Goal: Book appointment/travel/reservation

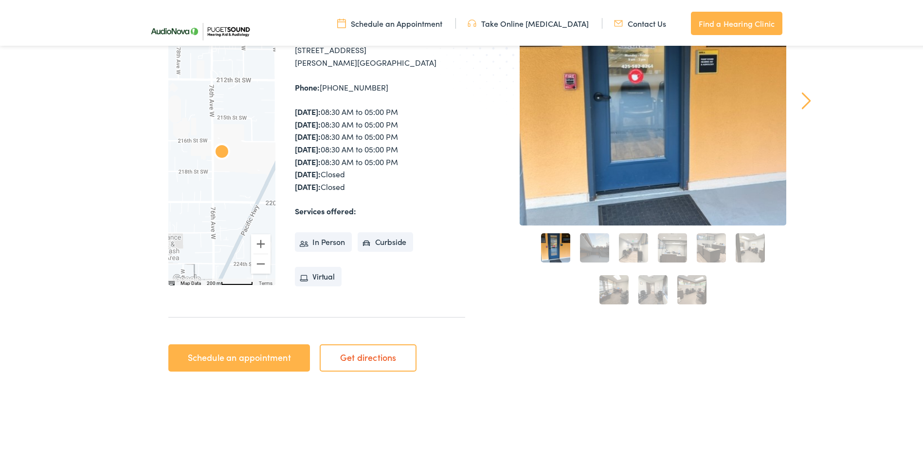
scroll to position [243, 0]
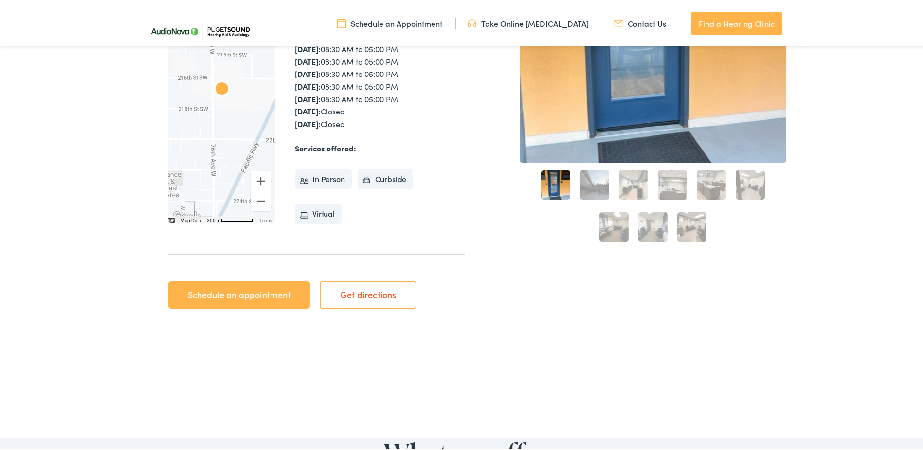
click at [249, 295] on link "Schedule an appointment" at bounding box center [239, 292] width 142 height 27
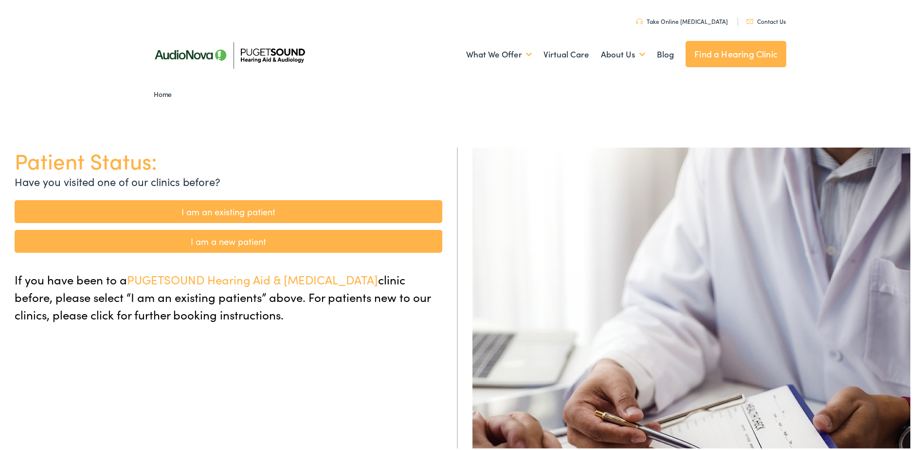
click at [253, 206] on link "I am an existing patient" at bounding box center [229, 209] width 428 height 23
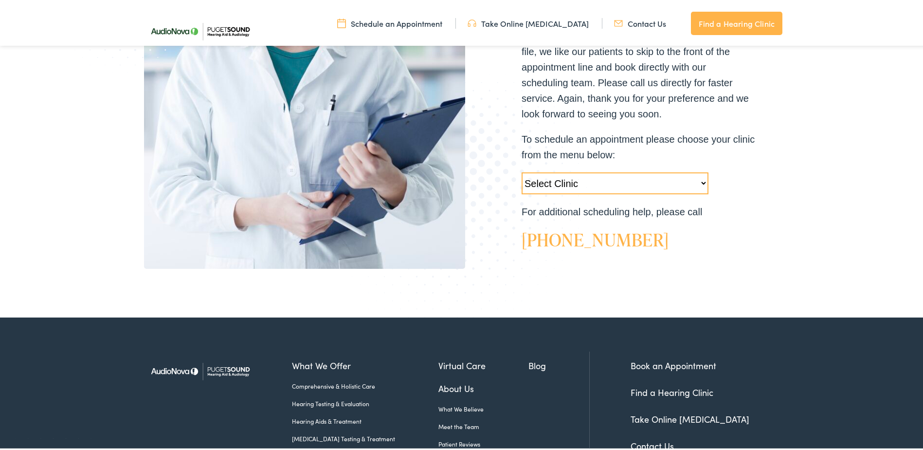
scroll to position [292, 0]
click at [702, 183] on select "Select Clinic Tukwila-WA-AudioNova 14900 Interurban Ave S #185 Tacoma-WA-AudioN…" at bounding box center [615, 181] width 187 height 22
select select "https://pshearing.alpacaaudiology.com/locations/edmonds-wa/"
click at [522, 170] on select "Select Clinic Tukwila-WA-AudioNova 14900 Interurban Ave S #185 Tacoma-WA-AudioN…" at bounding box center [615, 181] width 187 height 22
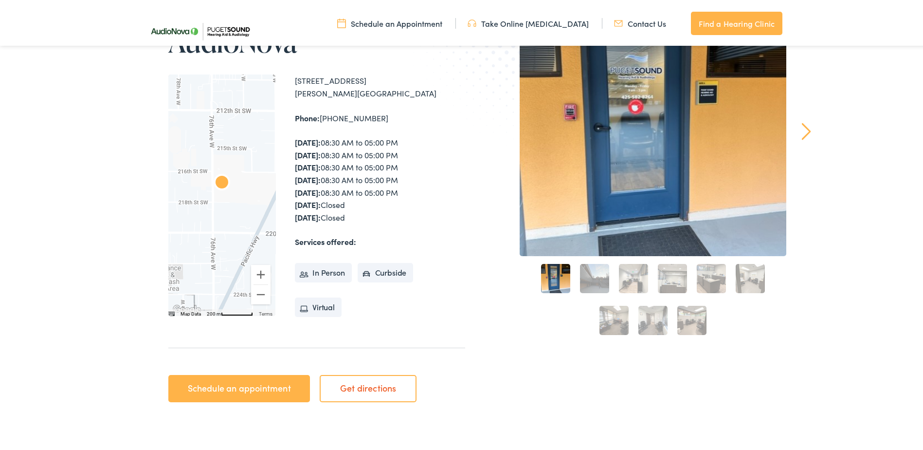
scroll to position [146, 0]
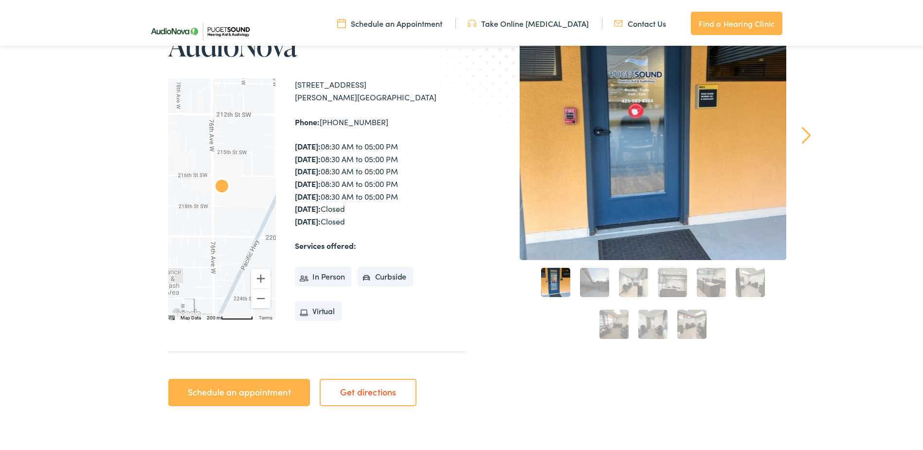
click at [248, 388] on link "Schedule an appointment" at bounding box center [239, 390] width 142 height 27
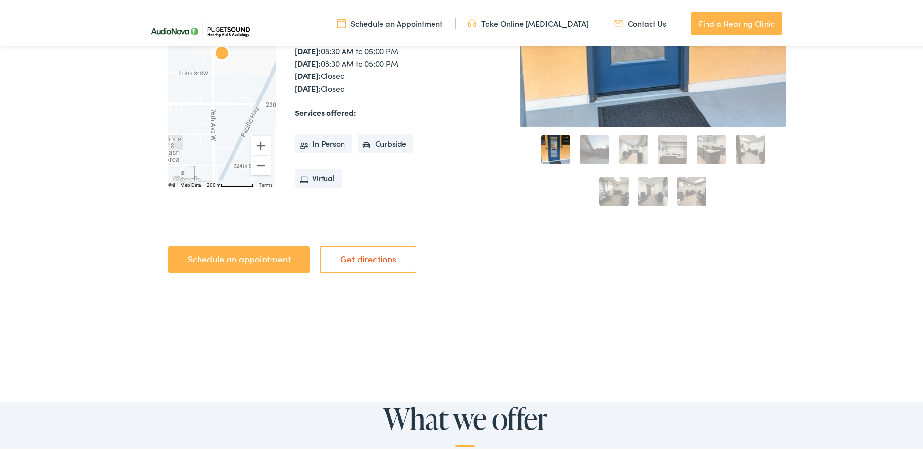
scroll to position [243, 0]
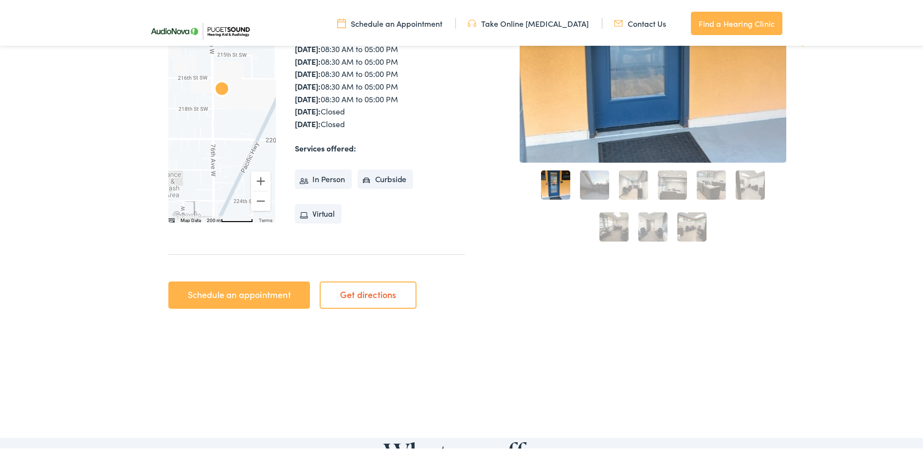
click at [274, 298] on link "Schedule an appointment" at bounding box center [239, 292] width 142 height 27
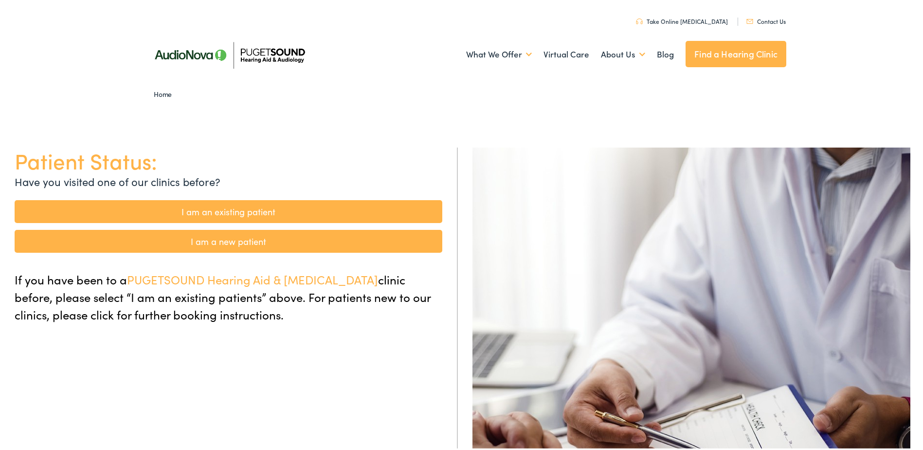
click at [273, 205] on link "I am an existing patient" at bounding box center [229, 209] width 428 height 23
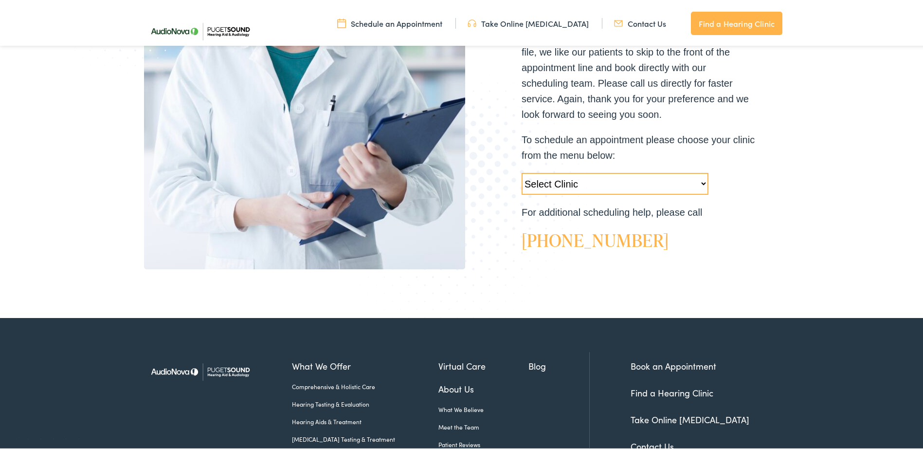
scroll to position [292, 0]
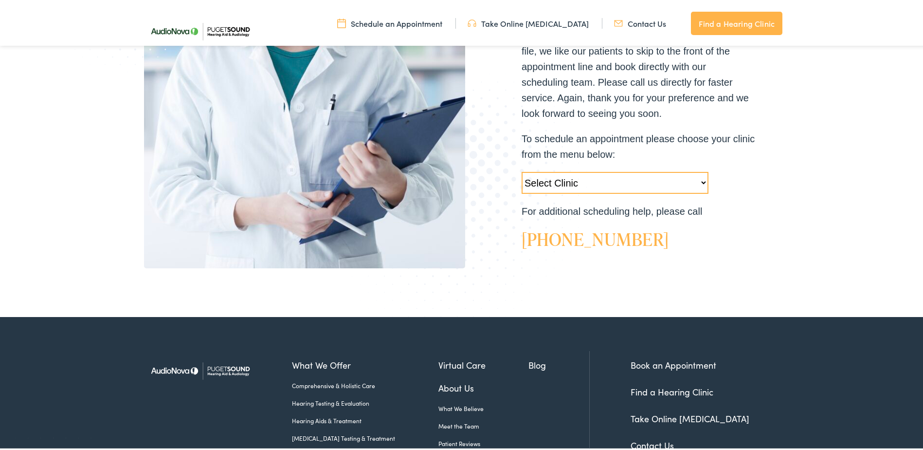
click at [699, 180] on select "Select Clinic Tukwila-WA-AudioNova 14900 Interurban Ave S #185 Tacoma-WA-AudioN…" at bounding box center [615, 181] width 187 height 22
select select "https://pshearing.alpacaaudiology.com/locations/edmonds-wa/"
click at [522, 170] on select "Select Clinic Tukwila-WA-AudioNova 14900 Interurban Ave S #185 Tacoma-WA-AudioN…" at bounding box center [615, 181] width 187 height 22
